Goal: Transaction & Acquisition: Purchase product/service

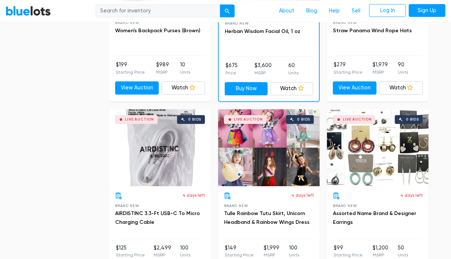
scroll to position [3239, 0]
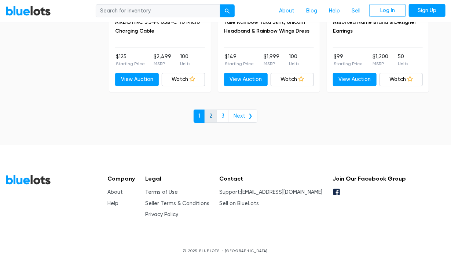
click at [213, 111] on link "2" at bounding box center [210, 116] width 12 height 13
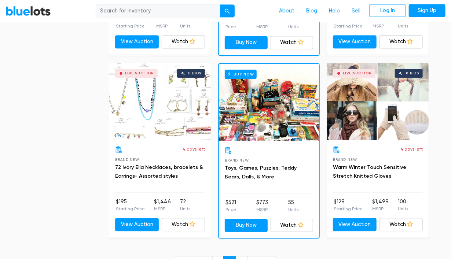
scroll to position [3067, 0]
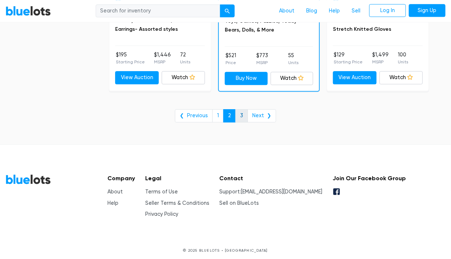
click at [244, 109] on link "3" at bounding box center [241, 115] width 12 height 13
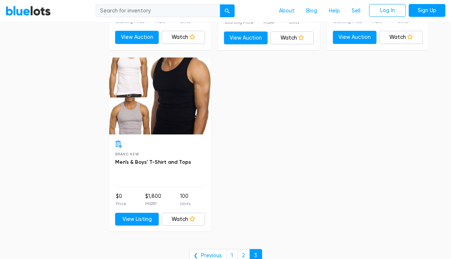
scroll to position [1130, 0]
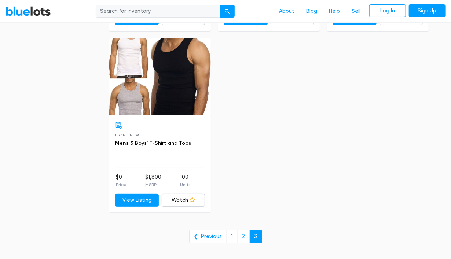
click at [148, 8] on input "search" at bounding box center [158, 10] width 125 height 13
type input "snapbacks"
click at [220, 4] on button "submit" at bounding box center [227, 10] width 15 height 13
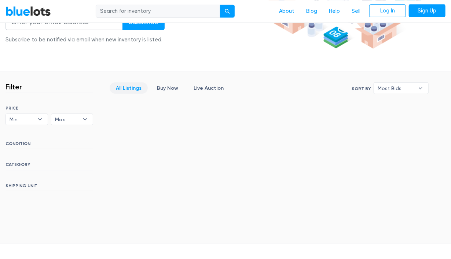
scroll to position [147, 0]
